Goal: Task Accomplishment & Management: Manage account settings

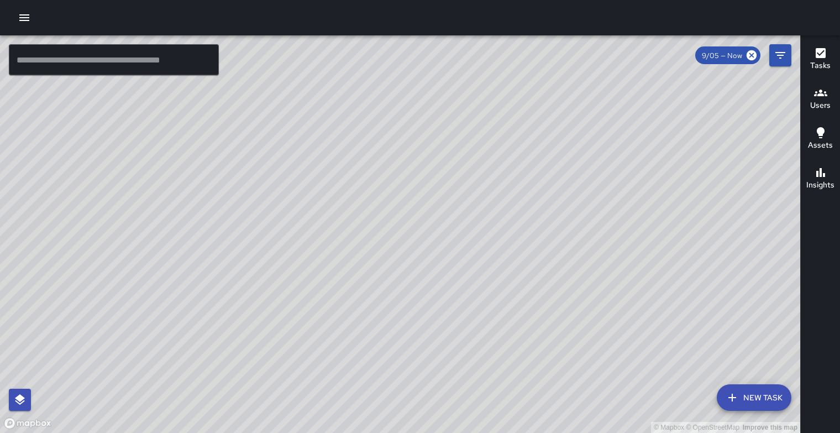
click at [814, 101] on h6 "Users" at bounding box center [820, 105] width 20 height 12
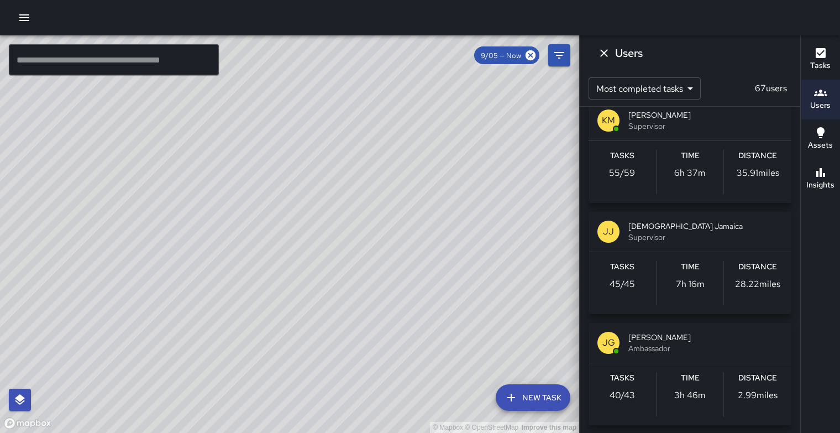
scroll to position [855, 0]
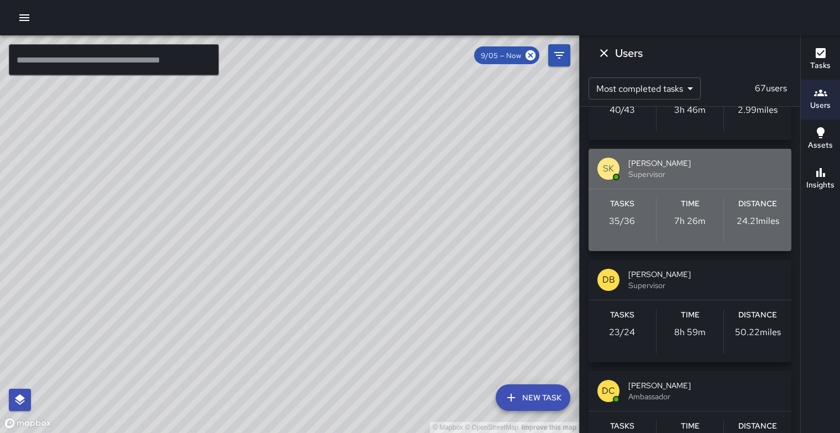
click at [703, 180] on span "Supervisor" at bounding box center [705, 174] width 154 height 11
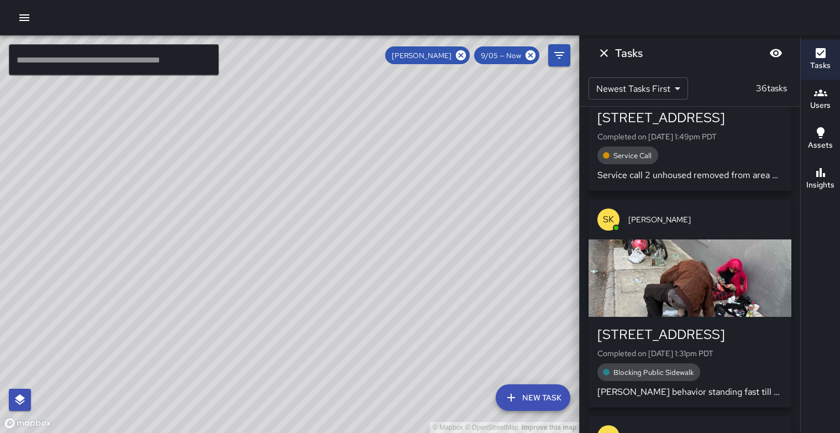
scroll to position [1103, 0]
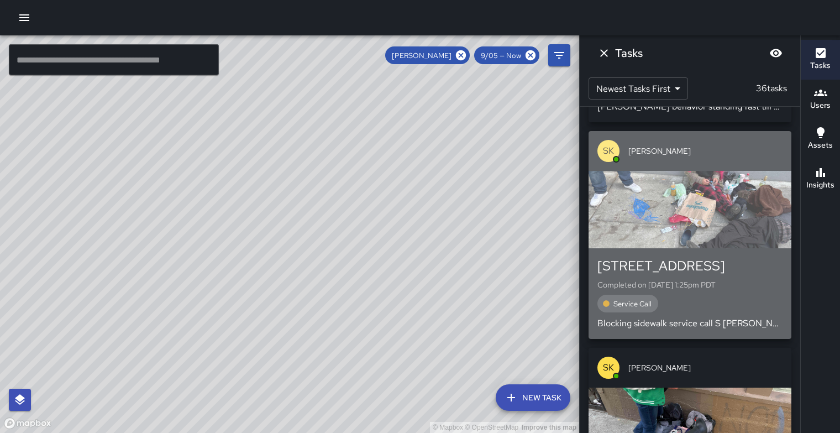
click at [720, 220] on div "button" at bounding box center [689, 209] width 203 height 77
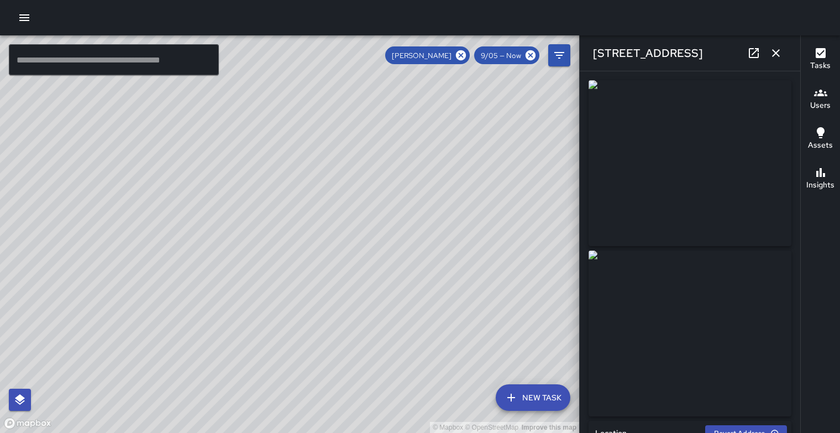
type input "**********"
click at [776, 50] on icon "button" at bounding box center [775, 52] width 13 height 13
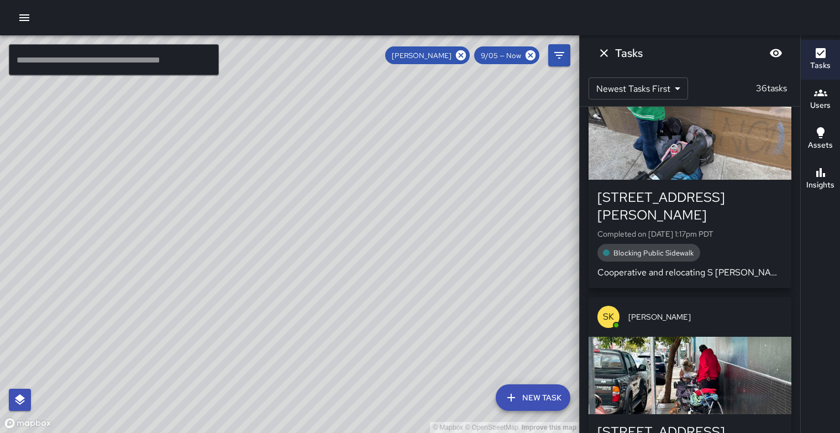
scroll to position [1673, 0]
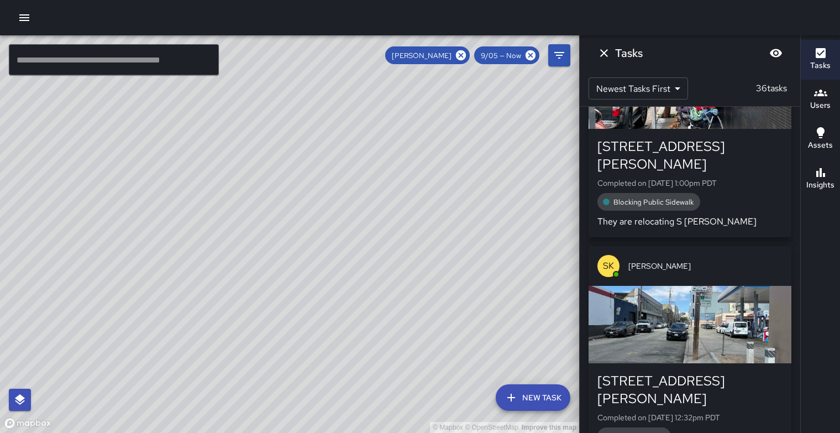
click at [449, 156] on div "© Mapbox © OpenStreetMap Improve this map" at bounding box center [289, 233] width 579 height 397
drag, startPoint x: 449, startPoint y: 156, endPoint x: 269, endPoint y: 258, distance: 207.1
click at [269, 258] on div "© Mapbox © OpenStreetMap Improve this map" at bounding box center [289, 233] width 579 height 397
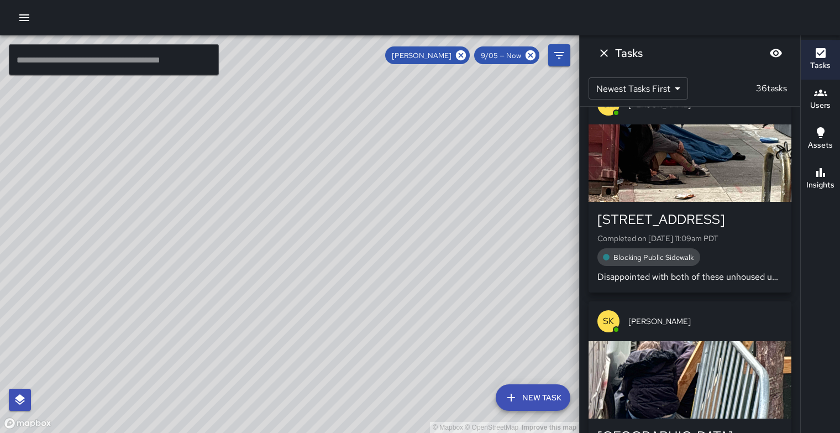
scroll to position [2480, 0]
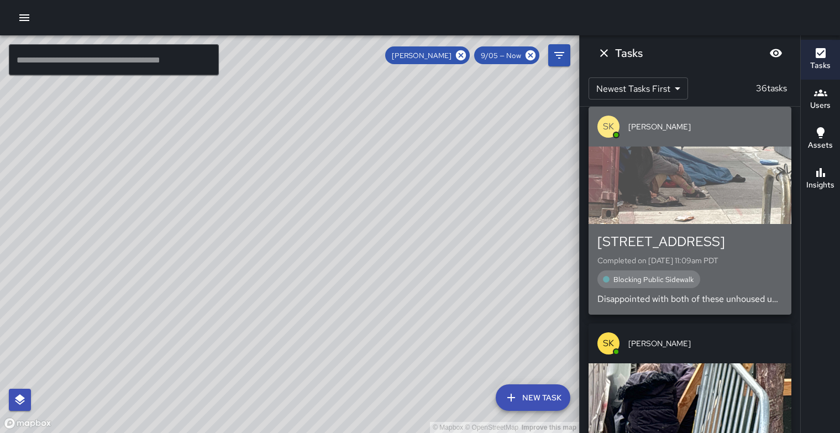
click at [732, 219] on div "button" at bounding box center [689, 184] width 203 height 77
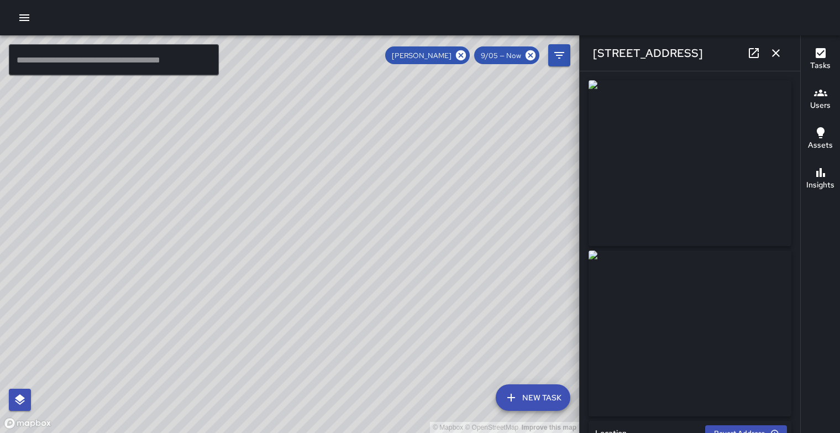
type input "**********"
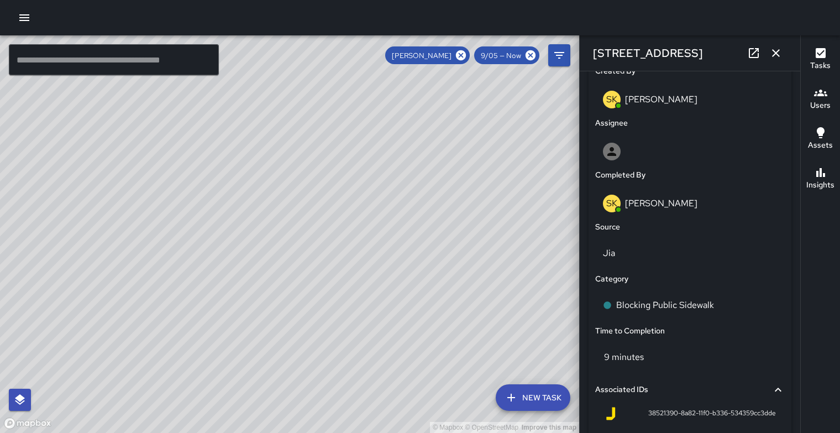
scroll to position [589, 0]
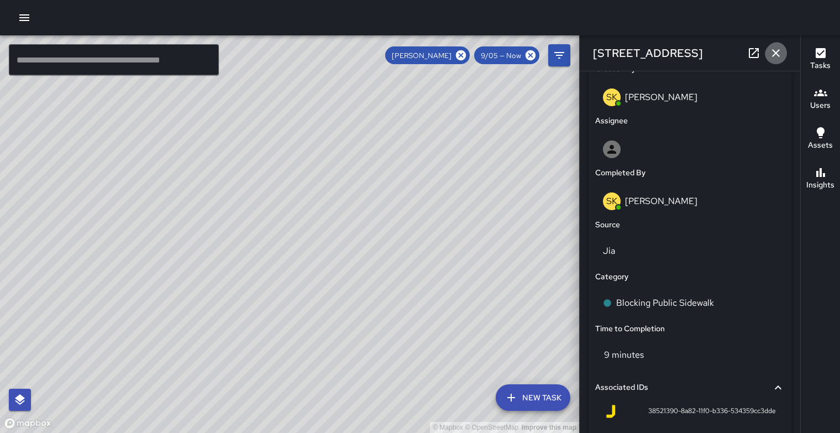
click at [780, 52] on icon "button" at bounding box center [775, 52] width 13 height 13
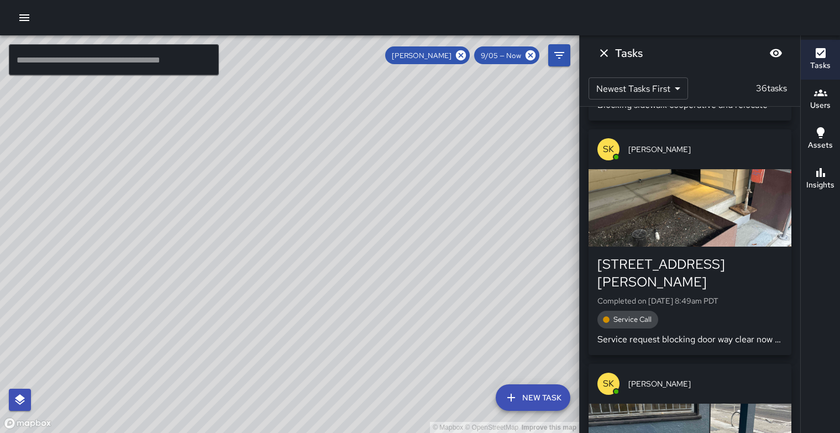
scroll to position [5176, 0]
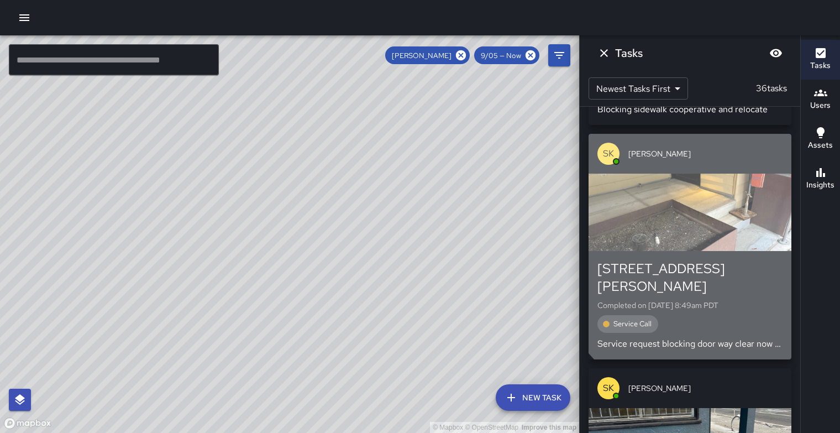
click at [751, 220] on div "button" at bounding box center [689, 211] width 203 height 77
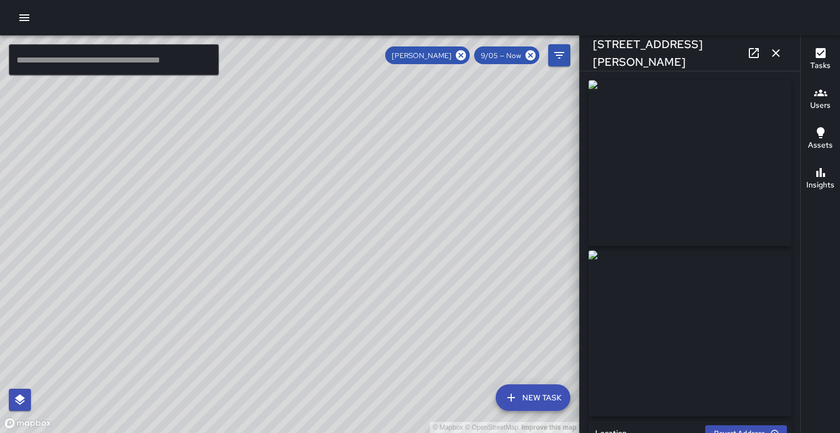
type input "**********"
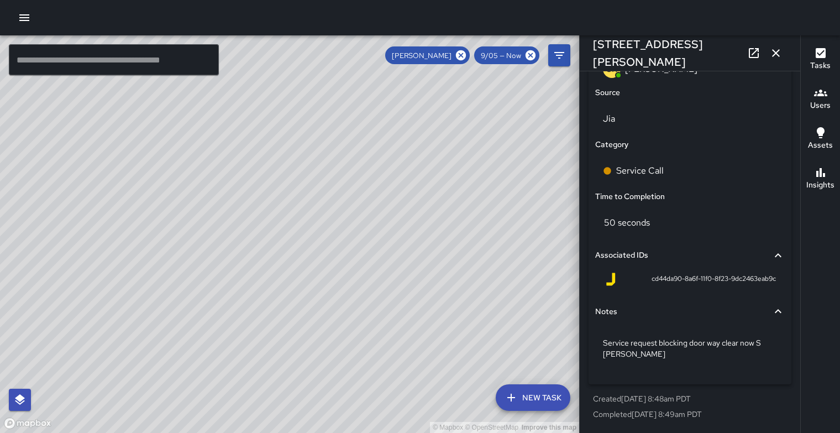
scroll to position [780, 0]
click at [776, 54] on icon "button" at bounding box center [775, 52] width 13 height 13
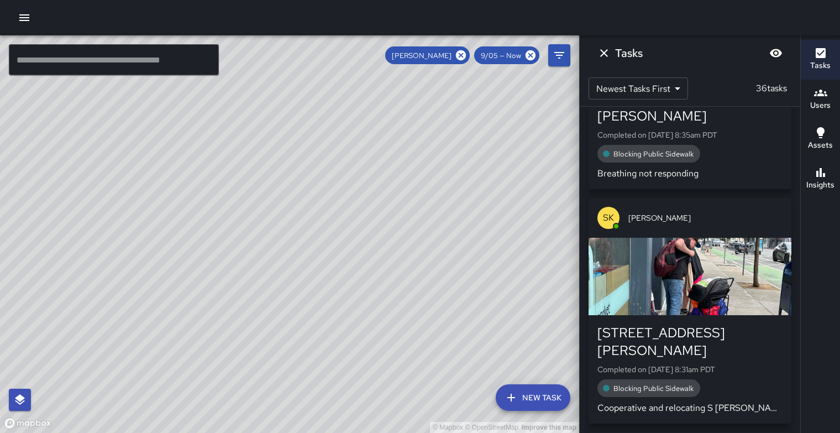
scroll to position [6317, 0]
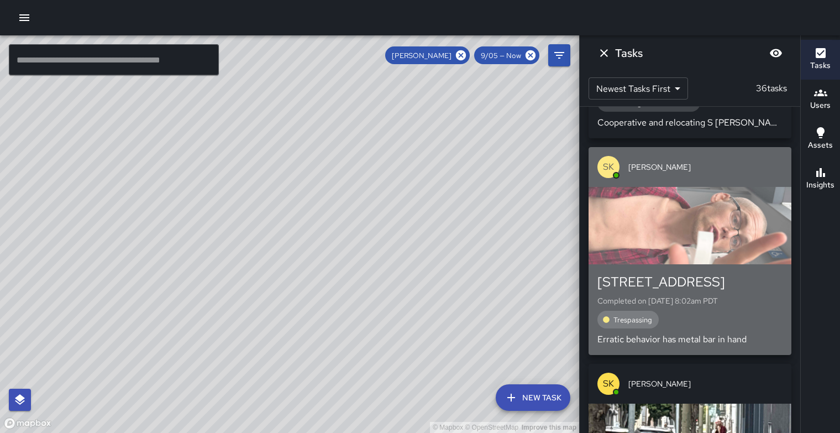
click at [751, 198] on div "button" at bounding box center [689, 225] width 203 height 77
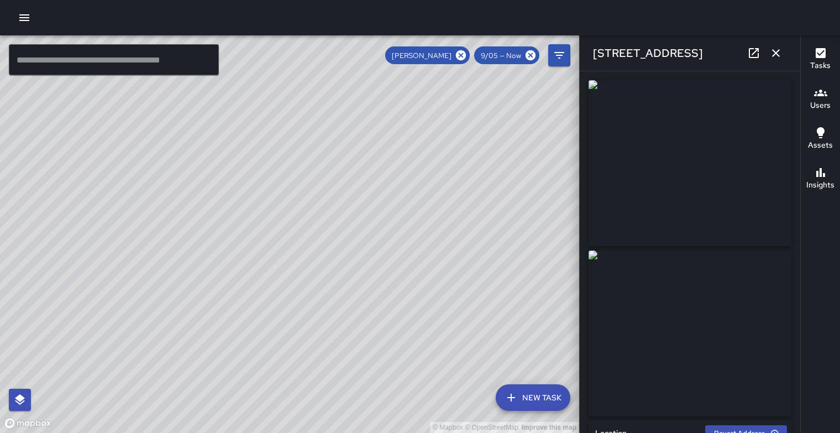
type input "**********"
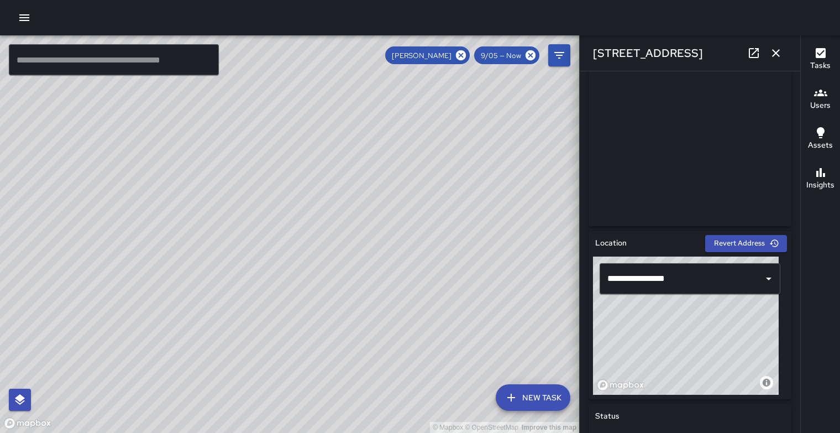
scroll to position [0, 0]
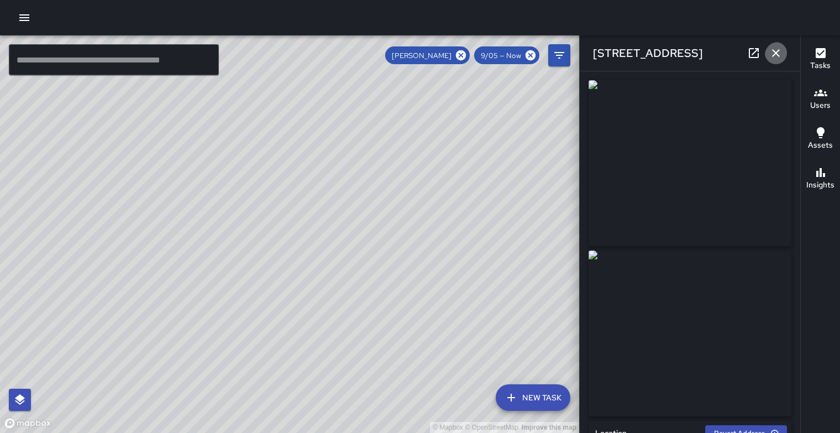
click at [775, 52] on icon "button" at bounding box center [776, 53] width 8 height 8
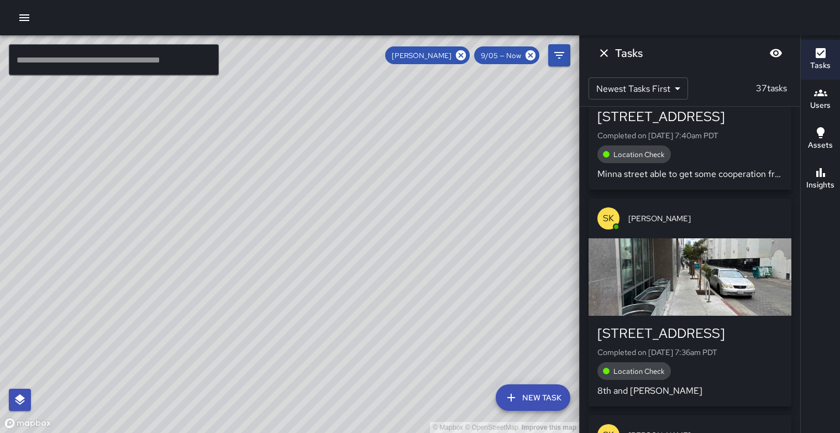
scroll to position [7867, 0]
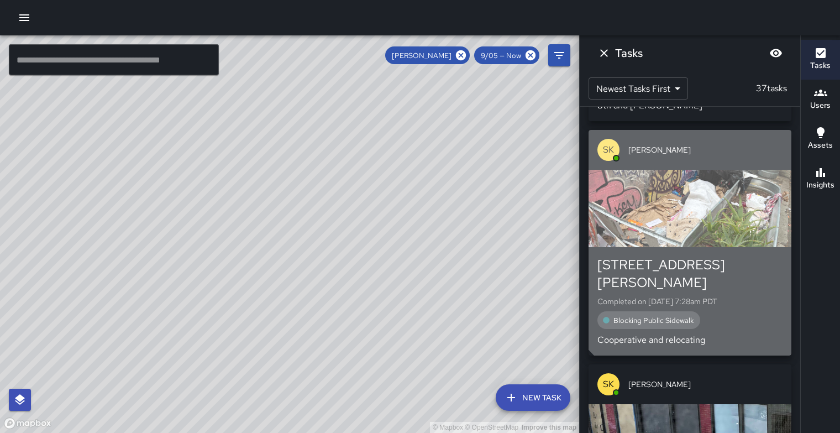
click at [727, 247] on div "button" at bounding box center [689, 208] width 203 height 77
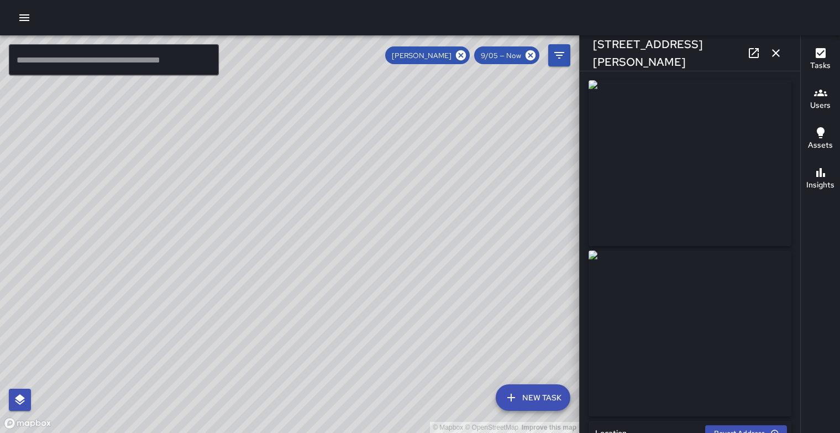
type input "**********"
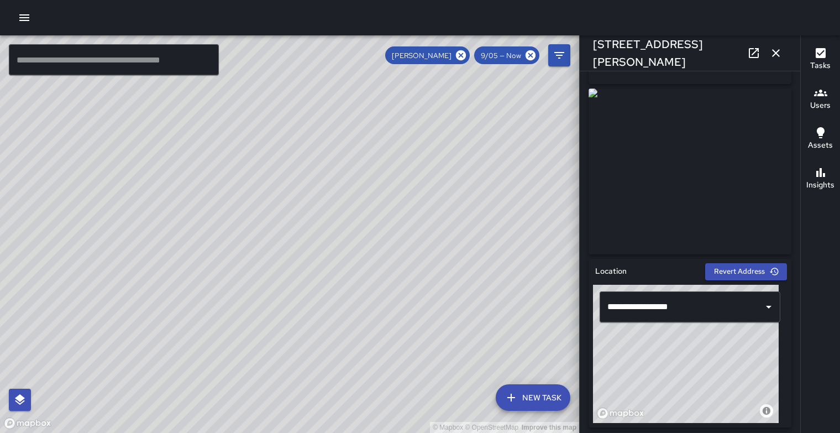
scroll to position [478, 0]
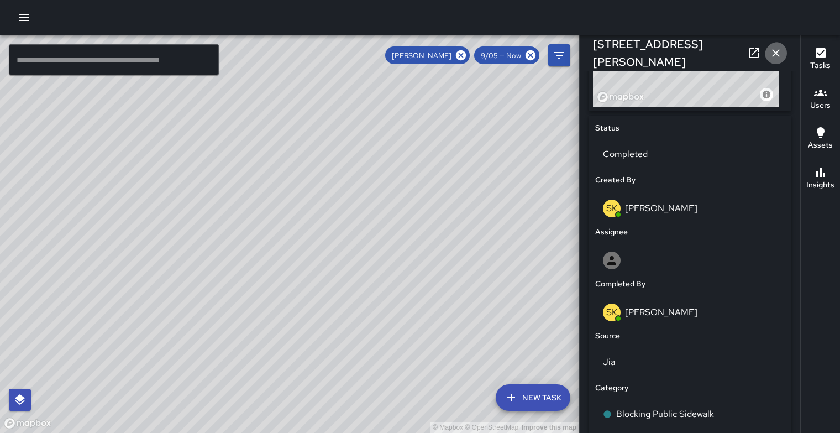
click at [775, 52] on icon "button" at bounding box center [776, 53] width 8 height 8
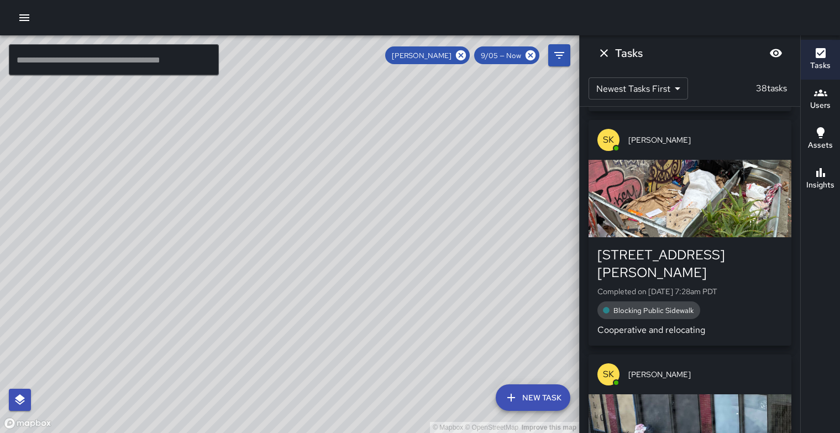
scroll to position [8292, 0]
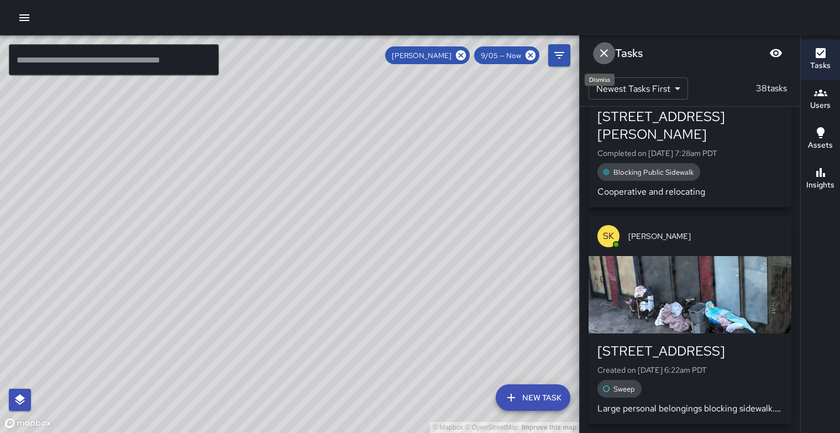
click at [606, 49] on icon "Dismiss" at bounding box center [603, 52] width 13 height 13
